Goal: Task Accomplishment & Management: Use online tool/utility

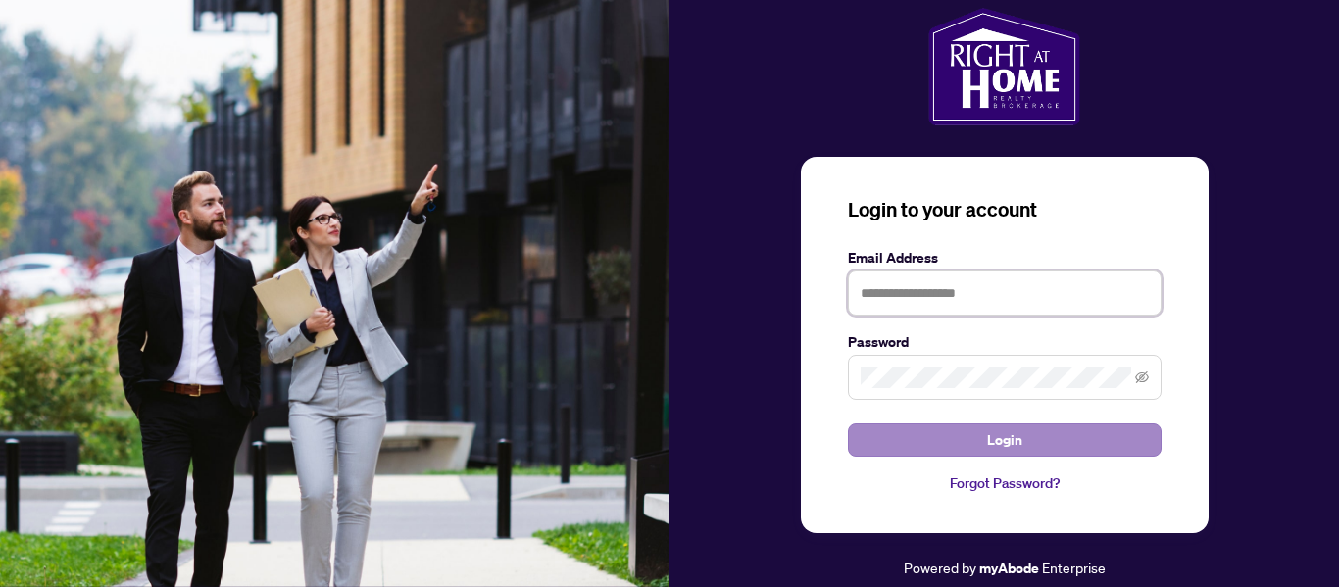
type input "**********"
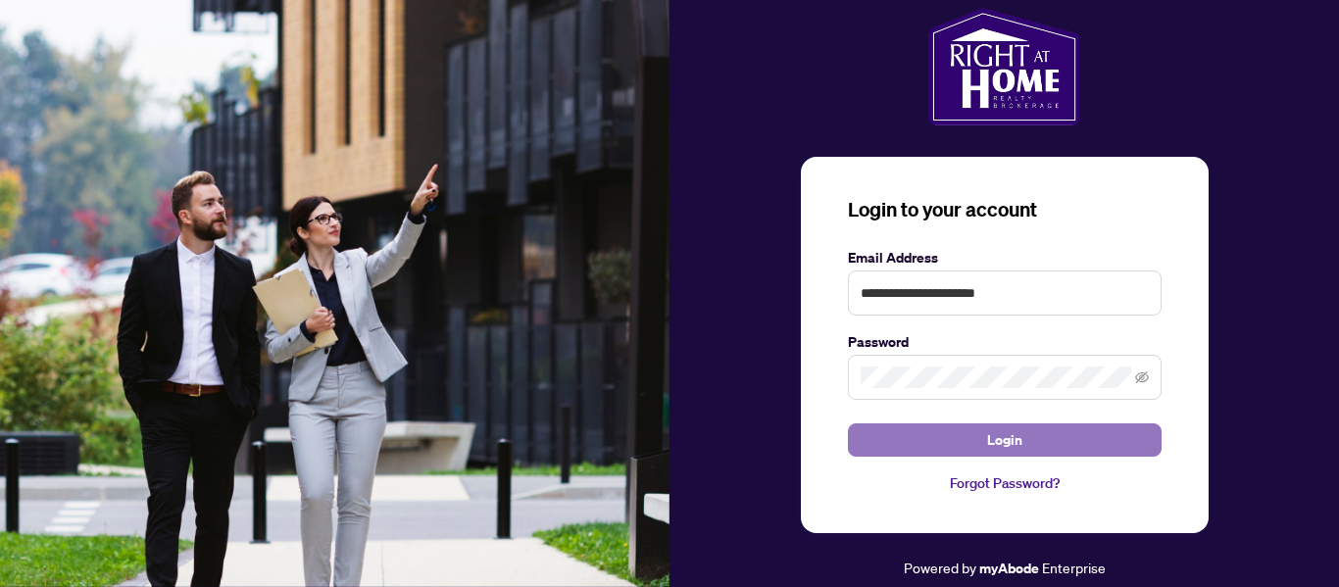
click at [978, 431] on button "Login" at bounding box center [1005, 439] width 314 height 33
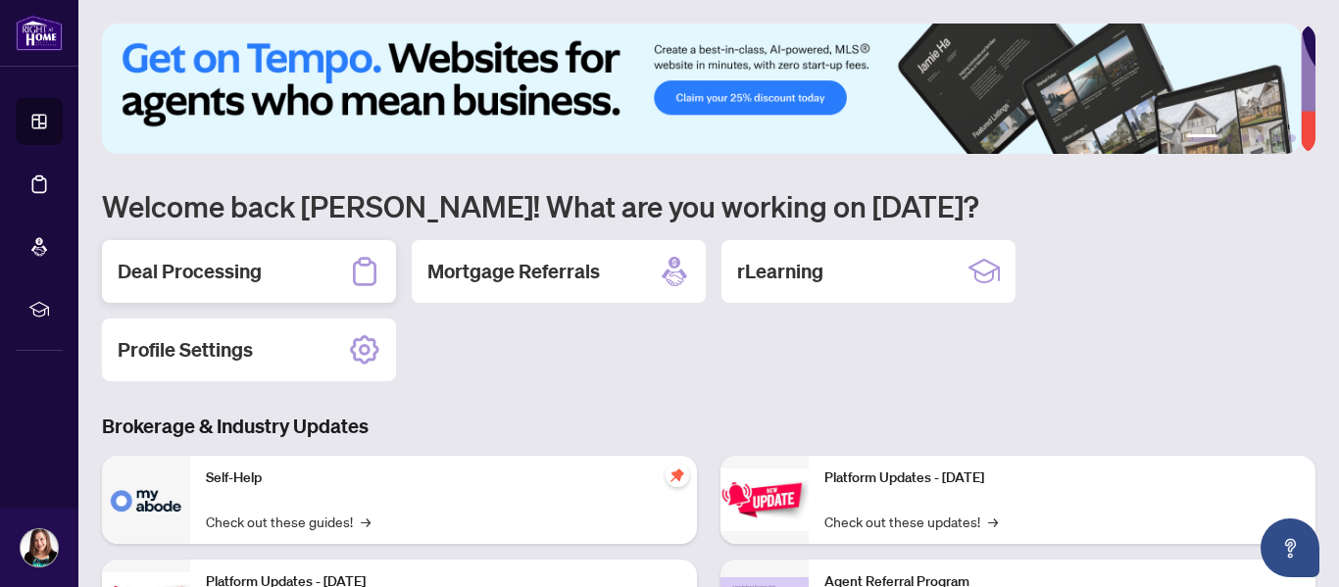
click at [230, 278] on h2 "Deal Processing" at bounding box center [190, 271] width 144 height 27
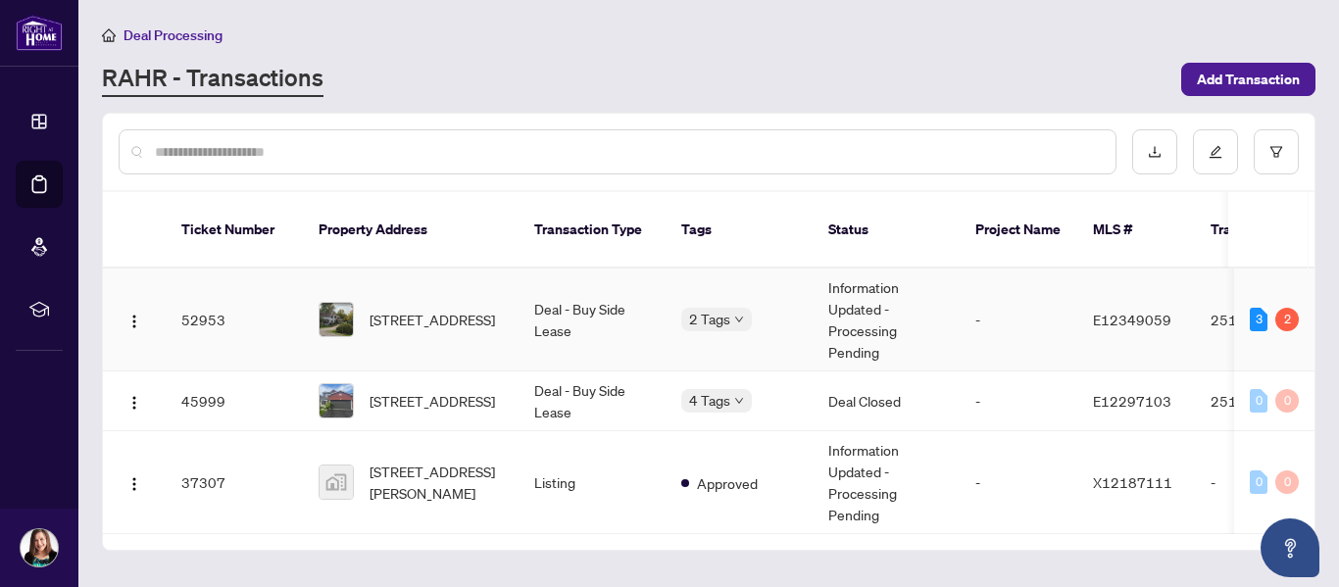
click at [405, 309] on span "[STREET_ADDRESS]" at bounding box center [431, 320] width 125 height 22
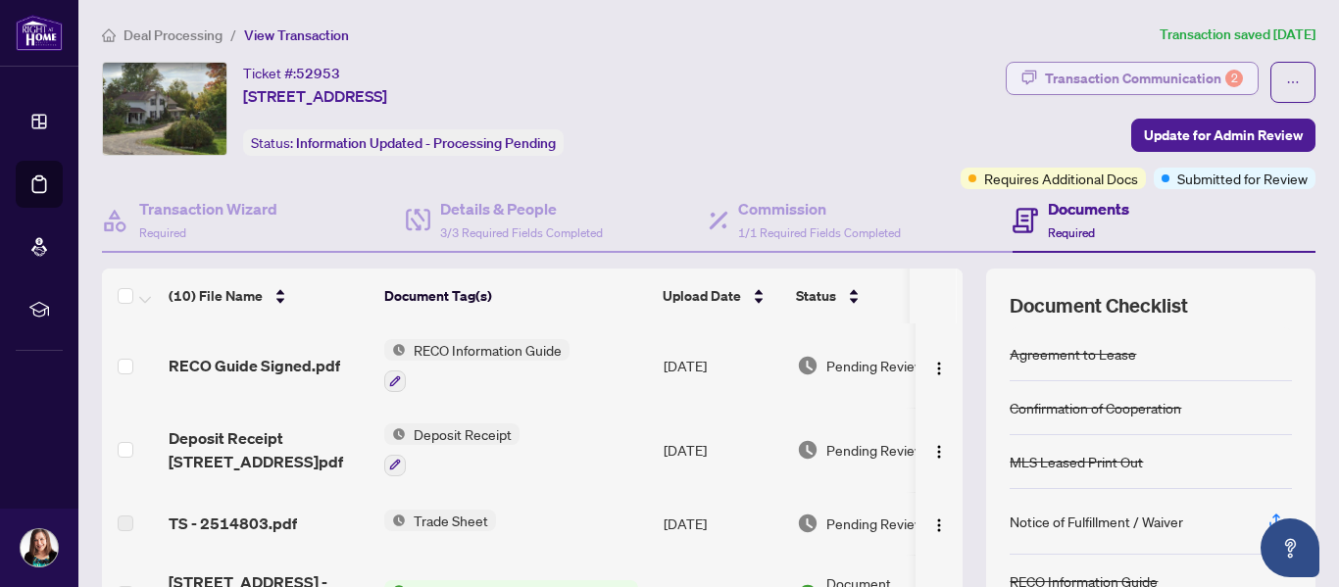
click at [1138, 79] on div "Transaction Communication 2" at bounding box center [1144, 78] width 198 height 31
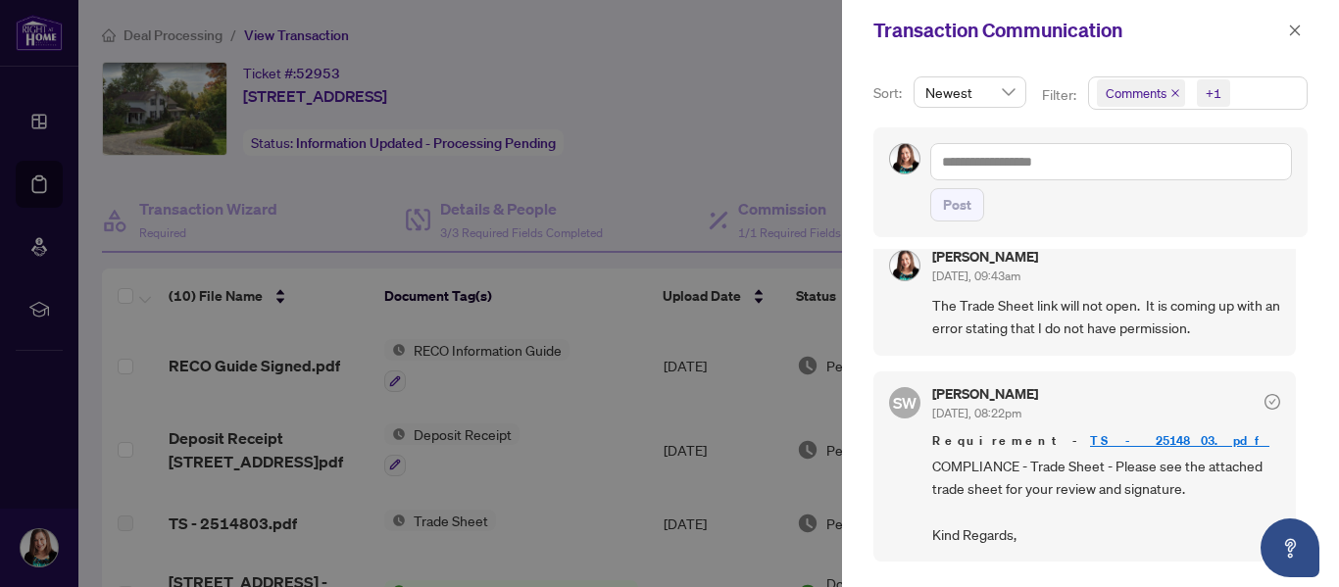
scroll to position [490, 0]
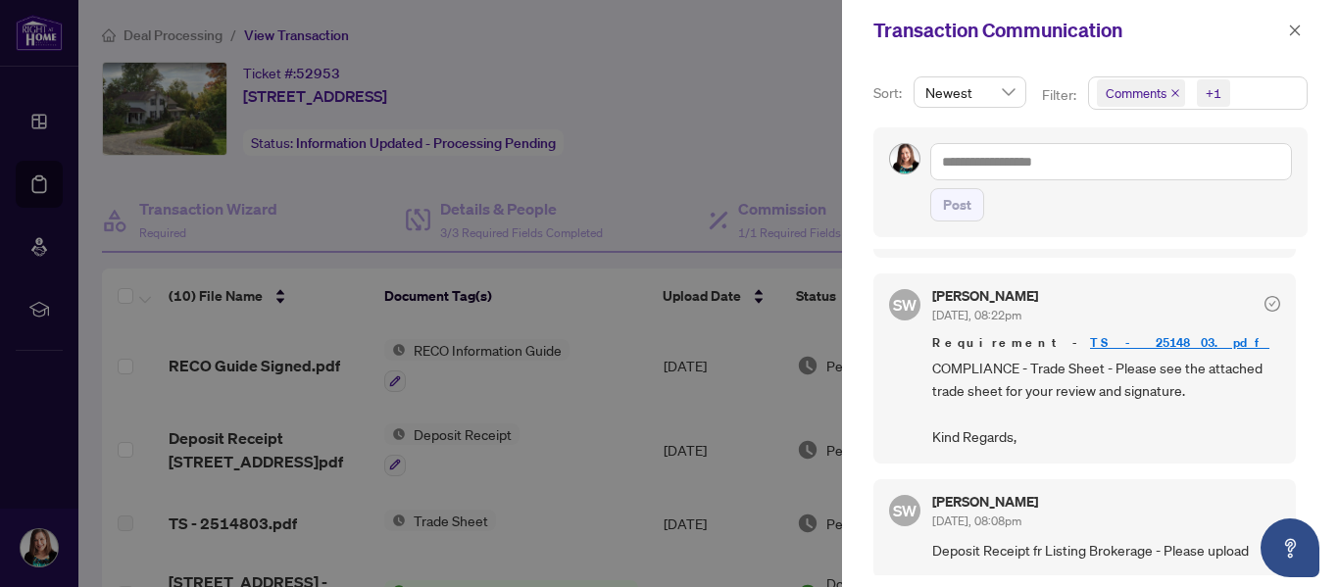
click at [689, 155] on div at bounding box center [669, 293] width 1339 height 587
click at [1300, 31] on icon "close" at bounding box center [1295, 31] width 14 height 14
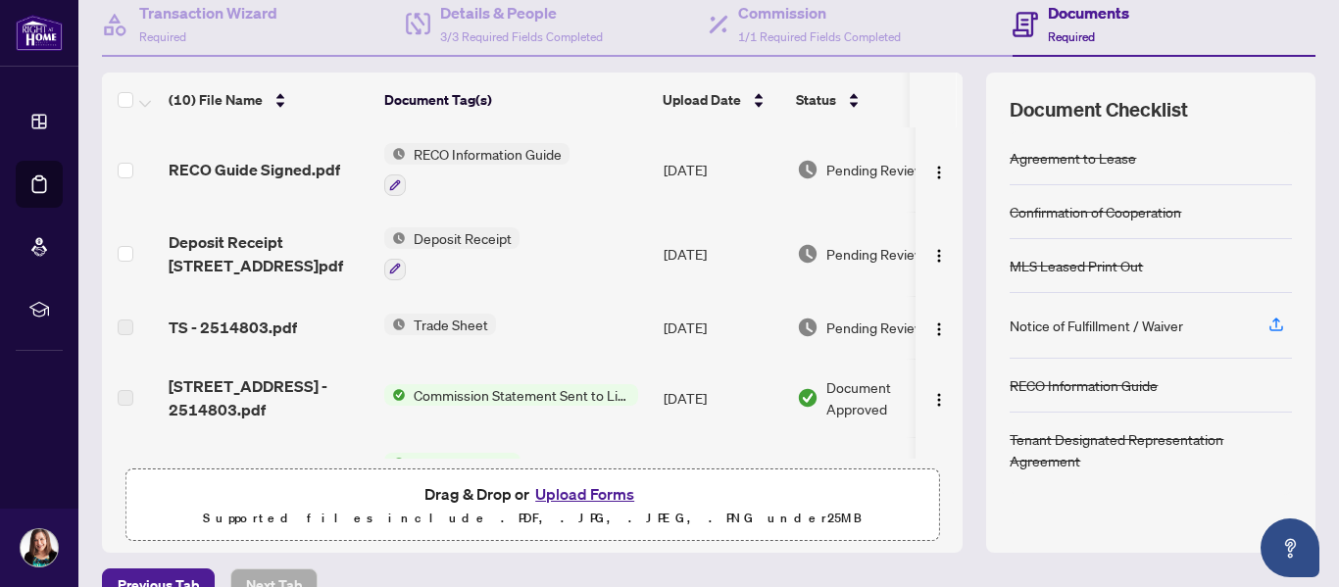
scroll to position [98, 0]
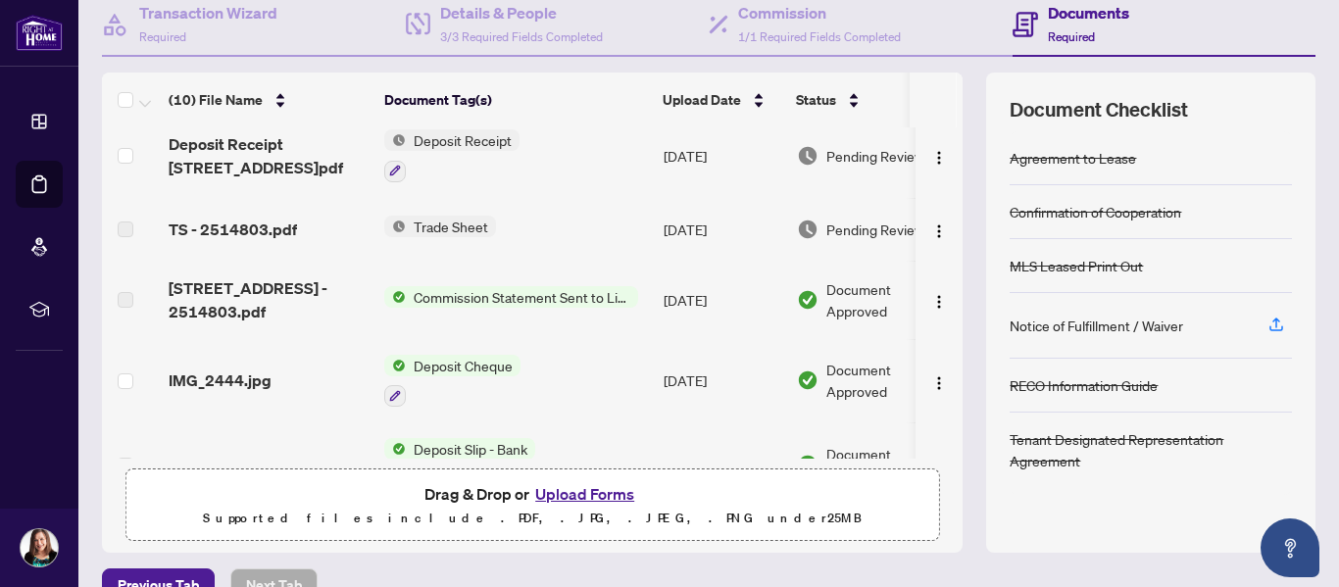
click at [437, 218] on span "Trade Sheet" at bounding box center [451, 227] width 90 height 22
click at [237, 227] on span "TS - 2514803.pdf" at bounding box center [233, 230] width 128 height 24
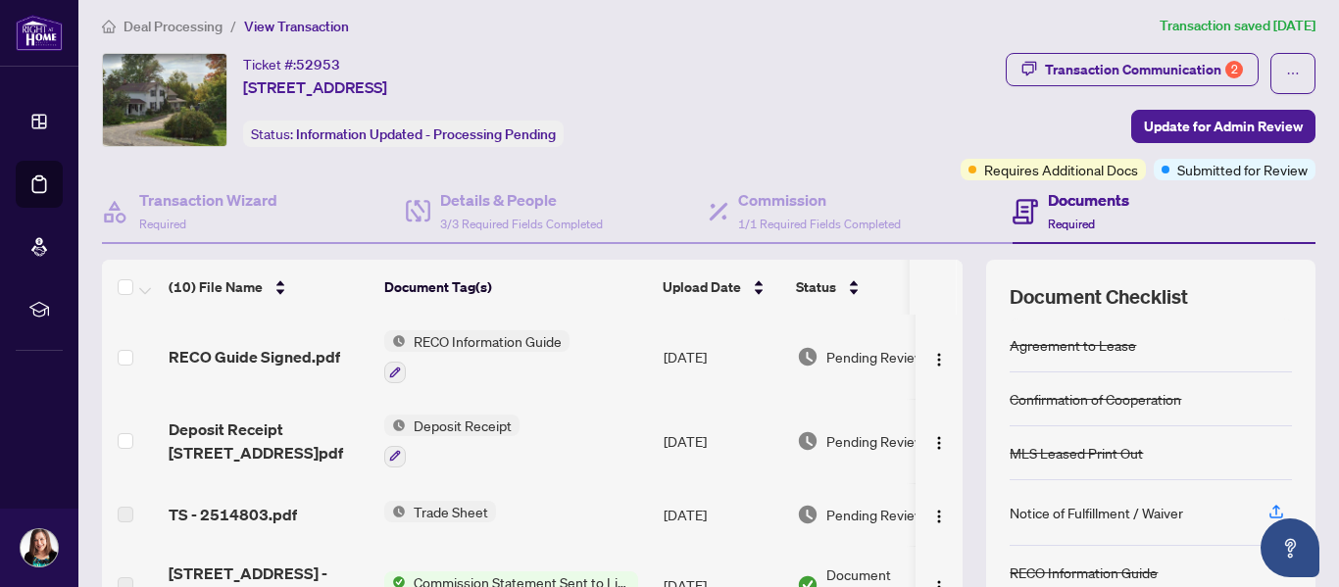
scroll to position [0, 0]
